Goal: Information Seeking & Learning: Learn about a topic

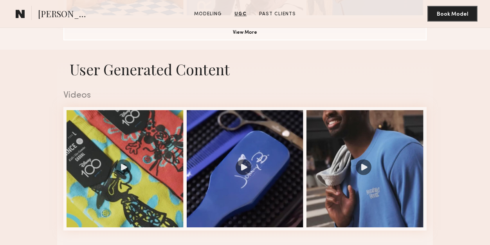
scroll to position [679, 0]
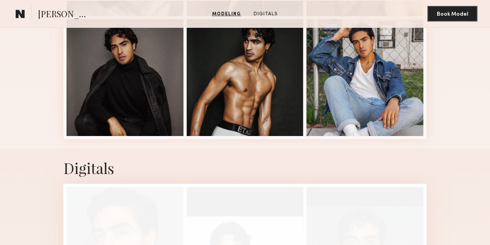
scroll to position [319, 0]
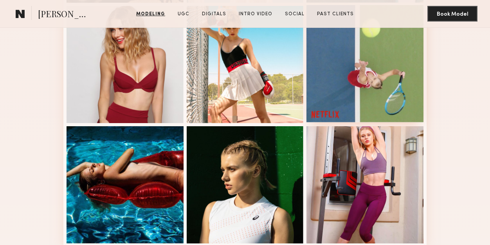
scroll to position [452, 0]
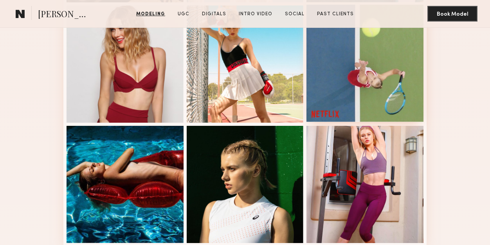
click at [373, 75] on div at bounding box center [365, 63] width 117 height 117
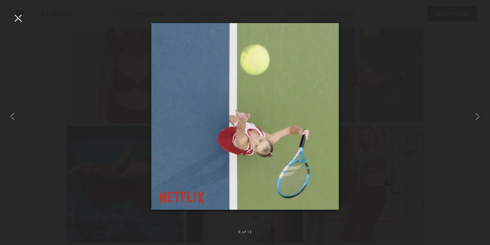
click at [385, 62] on div at bounding box center [245, 116] width 490 height 207
click at [20, 18] on div at bounding box center [18, 18] width 13 height 13
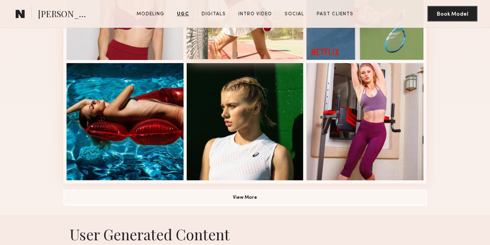
scroll to position [514, 0]
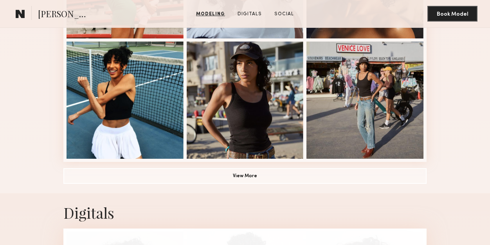
scroll to position [539, 0]
